Goal: Task Accomplishment & Management: Complete application form

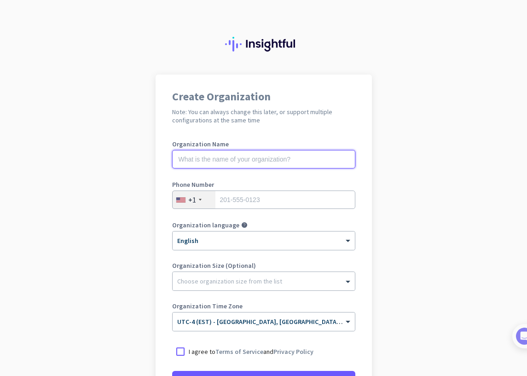
click at [241, 153] on input "text" at bounding box center [263, 159] width 183 height 18
type input "Mercor"
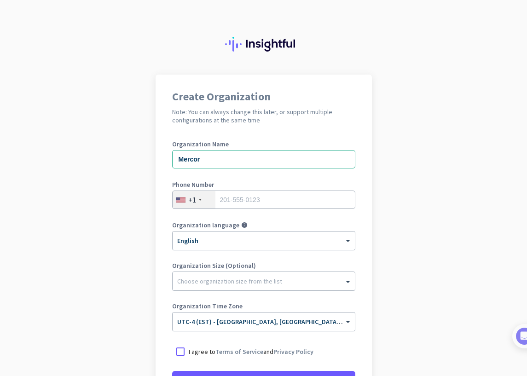
click at [199, 203] on div "+1" at bounding box center [194, 199] width 43 height 17
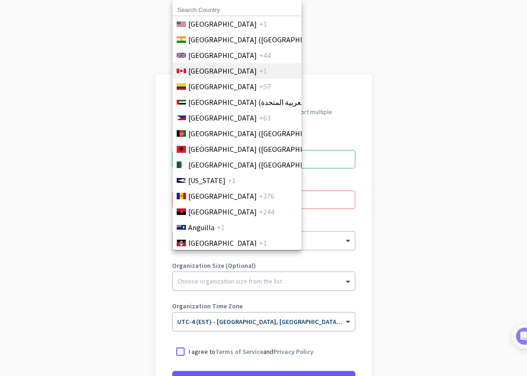
click at [259, 74] on span "+1" at bounding box center [263, 70] width 8 height 11
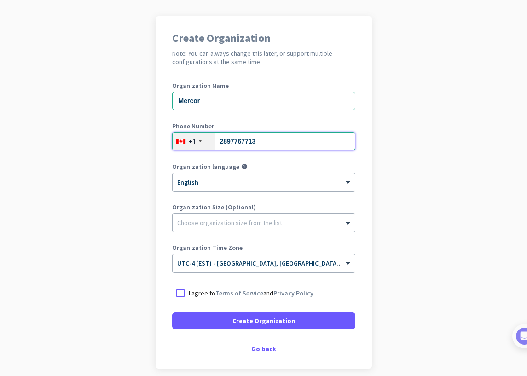
scroll to position [67, 0]
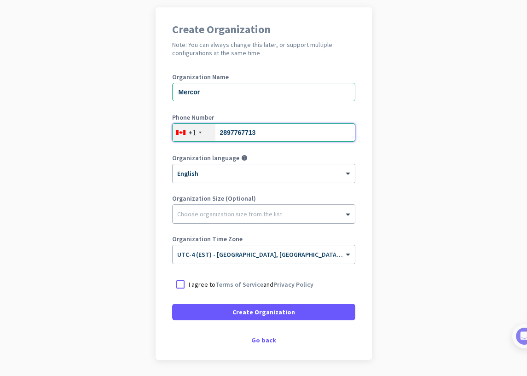
type input "2897767713"
click at [239, 207] on div "Choose organization size from the list" at bounding box center [264, 214] width 182 height 18
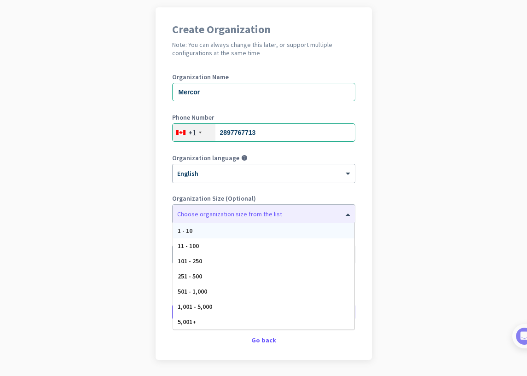
click at [266, 198] on label "Organization Size (Optional)" at bounding box center [263, 198] width 183 height 6
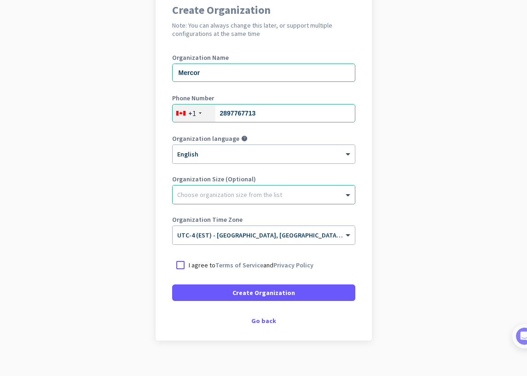
scroll to position [97, 0]
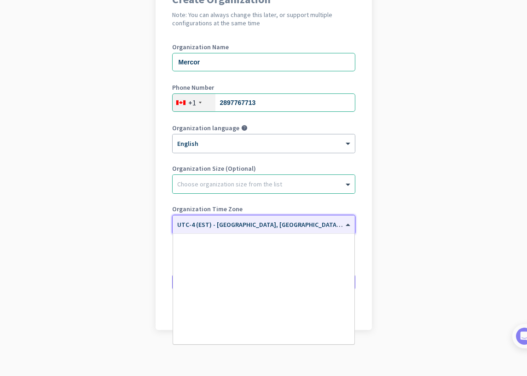
click at [268, 227] on span "UTC-4 (EST) - [GEOGRAPHIC_DATA], [GEOGRAPHIC_DATA], [GEOGRAPHIC_DATA], [GEOGRAP…" at bounding box center [320, 224] width 287 height 8
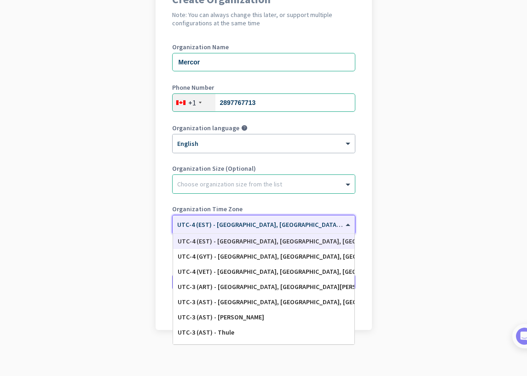
click at [381, 197] on app-onboarding-organization "Create Organization Note: You can always change this later, or support multiple…" at bounding box center [263, 176] width 527 height 399
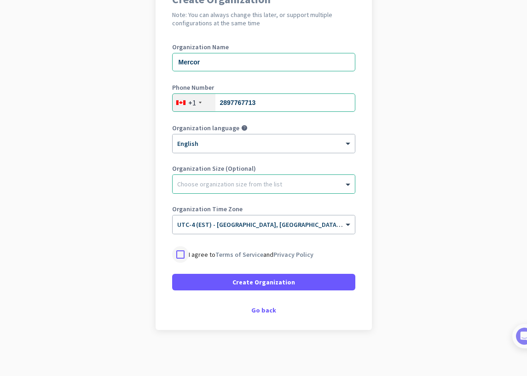
click at [181, 254] on div at bounding box center [180, 254] width 17 height 17
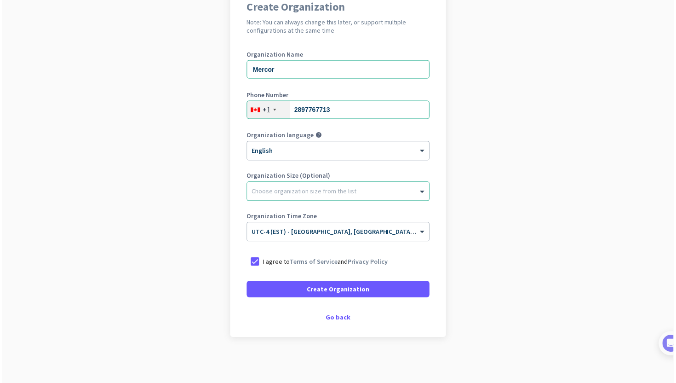
scroll to position [90, 0]
